Goal: Information Seeking & Learning: Check status

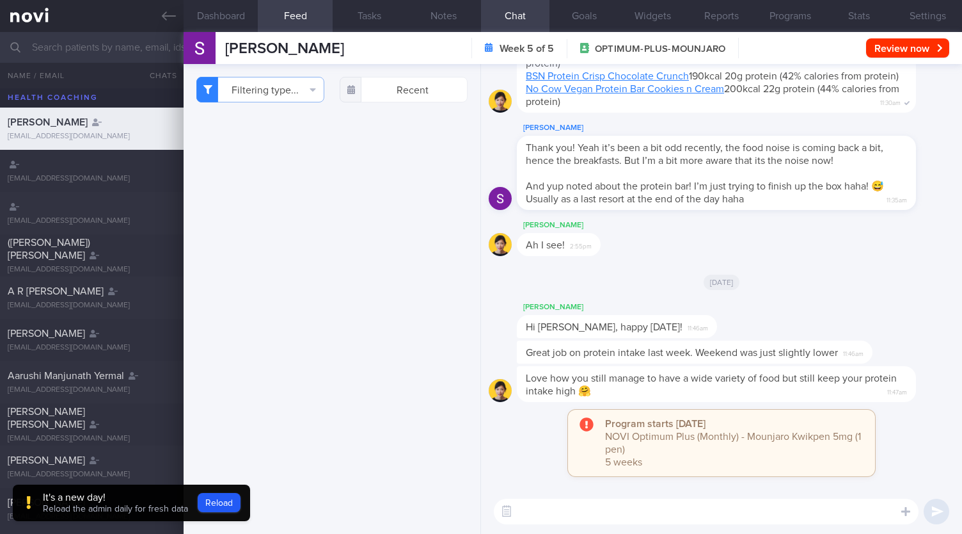
select select "8"
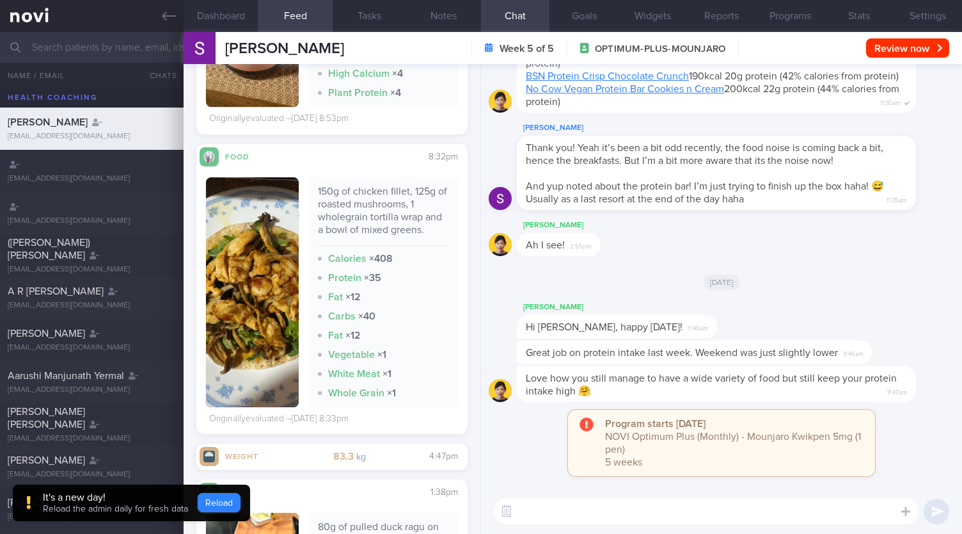
click at [216, 509] on button "Reload" at bounding box center [219, 502] width 43 height 19
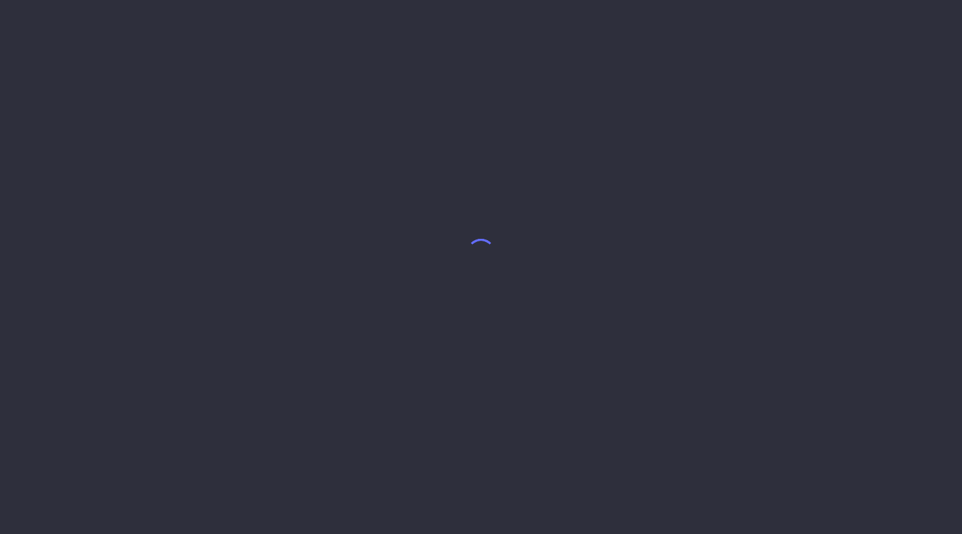
select select "9"
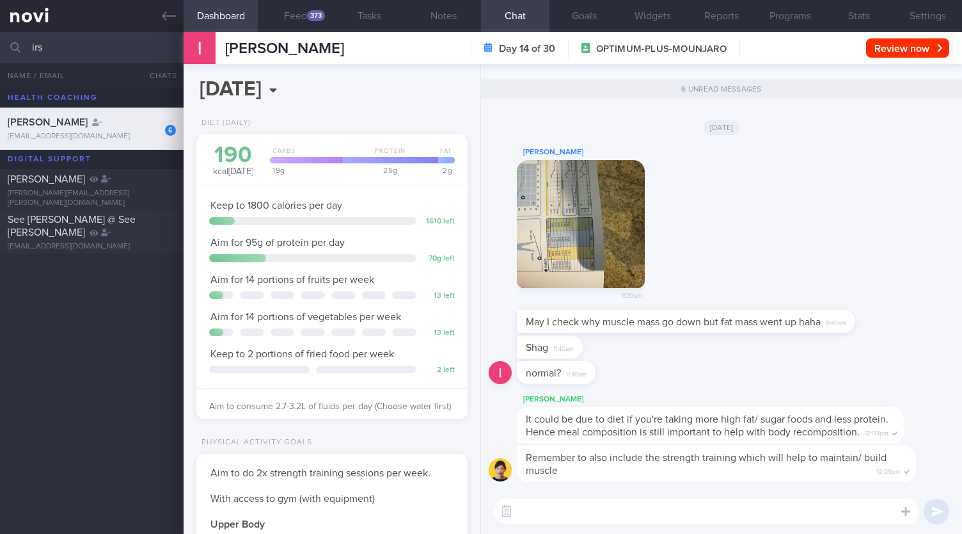
select select "9"
click at [303, 24] on button "Feed 373" at bounding box center [295, 16] width 74 height 32
